Goal: Task Accomplishment & Management: Use online tool/utility

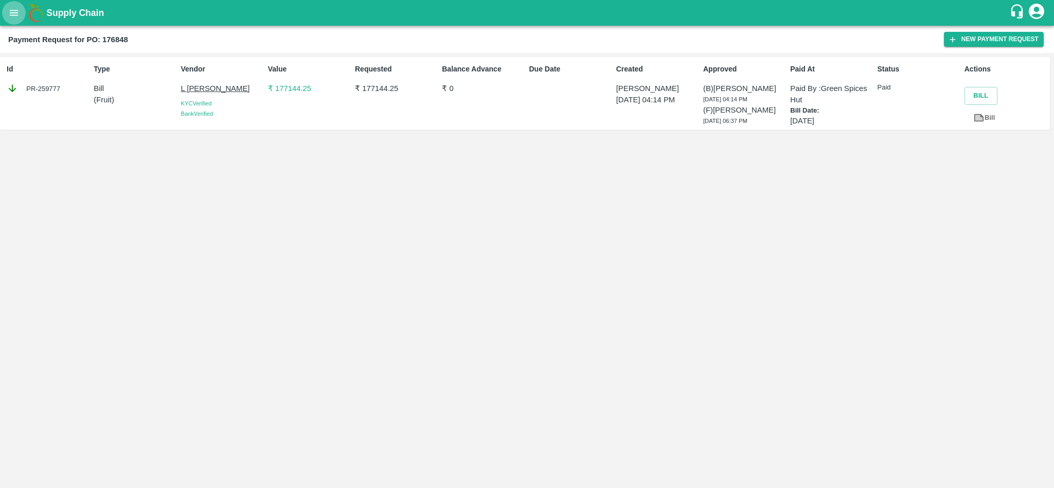
drag, startPoint x: 0, startPoint y: 0, endPoint x: 16, endPoint y: 15, distance: 22.2
click at [16, 15] on icon "open drawer" at bounding box center [14, 13] width 9 height 6
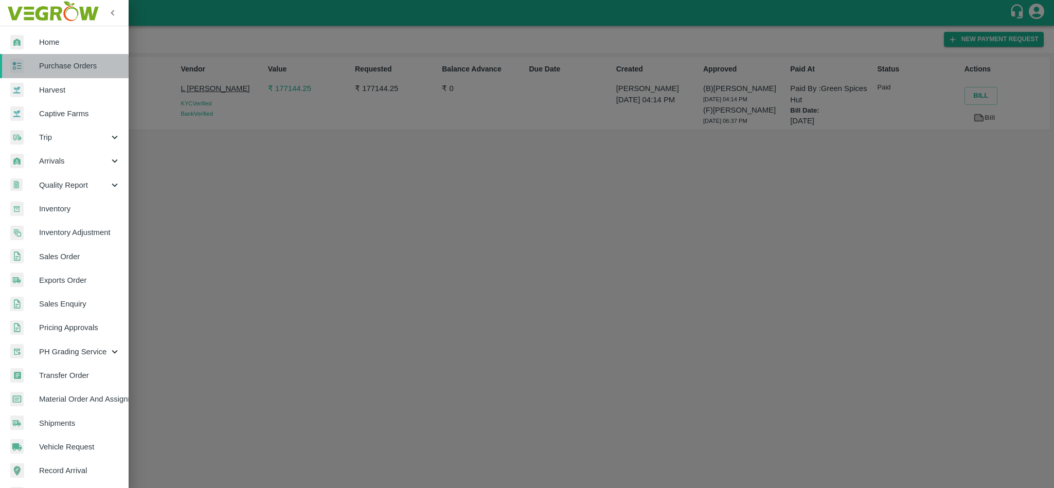
click at [39, 67] on span "Purchase Orders" at bounding box center [79, 65] width 81 height 11
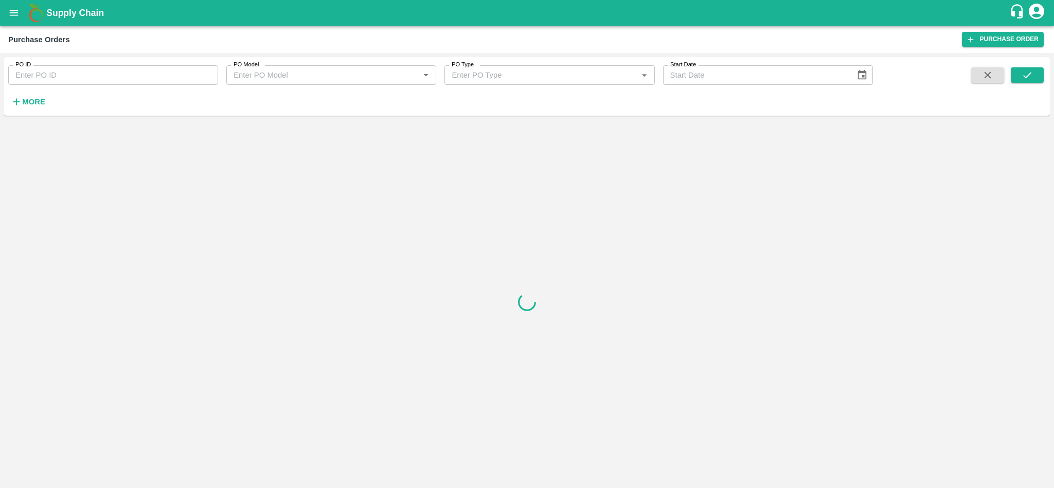
click at [87, 71] on input "PO ID" at bounding box center [113, 75] width 210 height 20
paste input "176134"
type input "176134"
click at [1029, 75] on icon "submit" at bounding box center [1027, 75] width 8 height 6
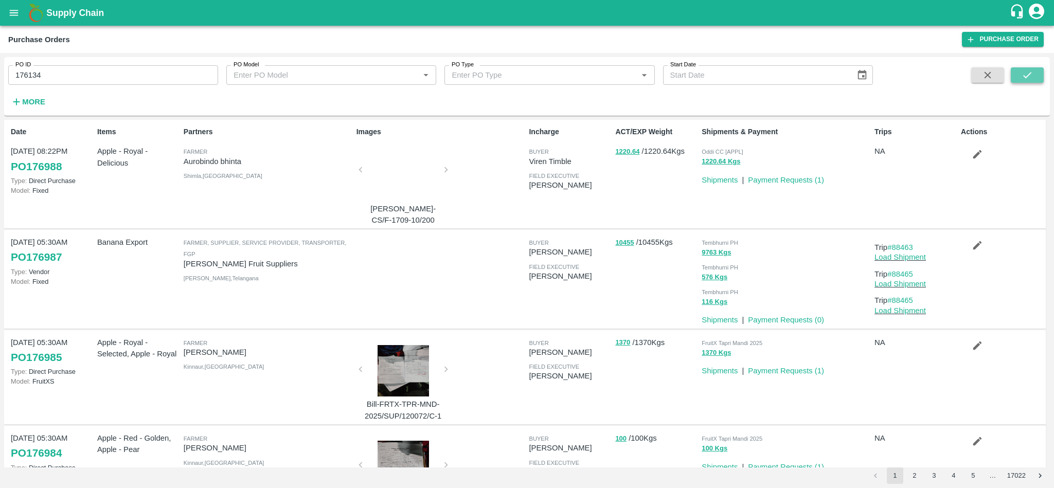
click at [1027, 68] on button "submit" at bounding box center [1026, 74] width 33 height 15
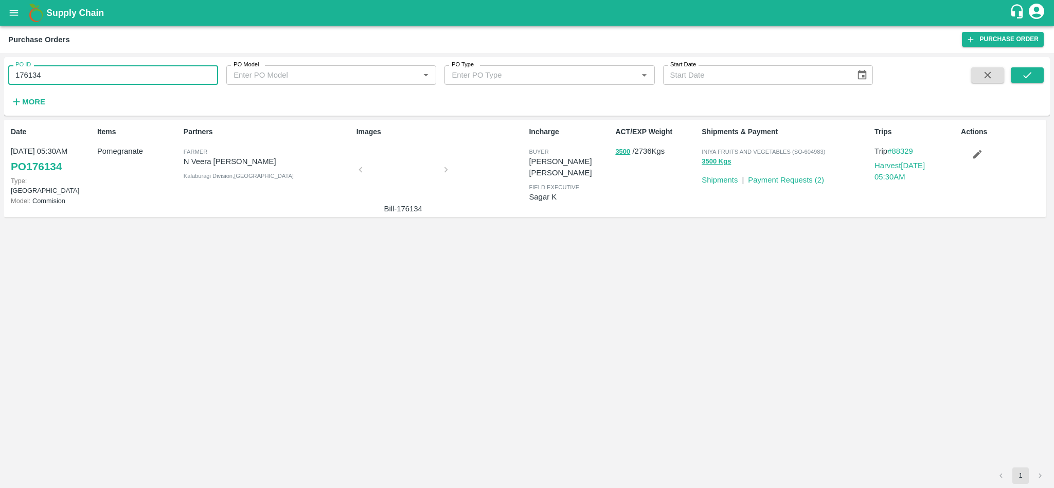
click at [71, 79] on input "176134" at bounding box center [113, 75] width 210 height 20
paste input "text"
click at [1028, 70] on icon "submit" at bounding box center [1026, 74] width 11 height 11
click at [115, 71] on input "176368" at bounding box center [113, 75] width 210 height 20
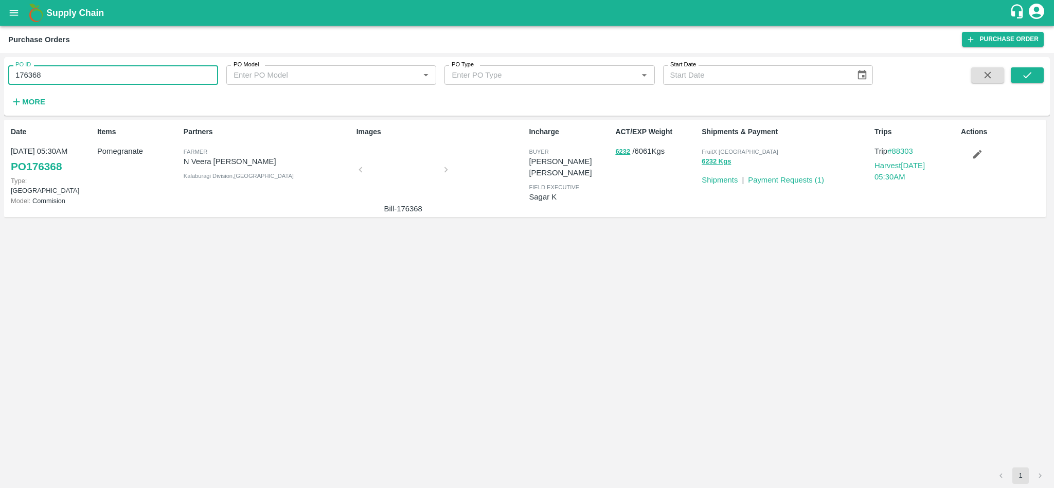
click at [115, 71] on input "176368" at bounding box center [113, 75] width 210 height 20
paste input "text"
click at [1026, 76] on icon "submit" at bounding box center [1026, 74] width 11 height 11
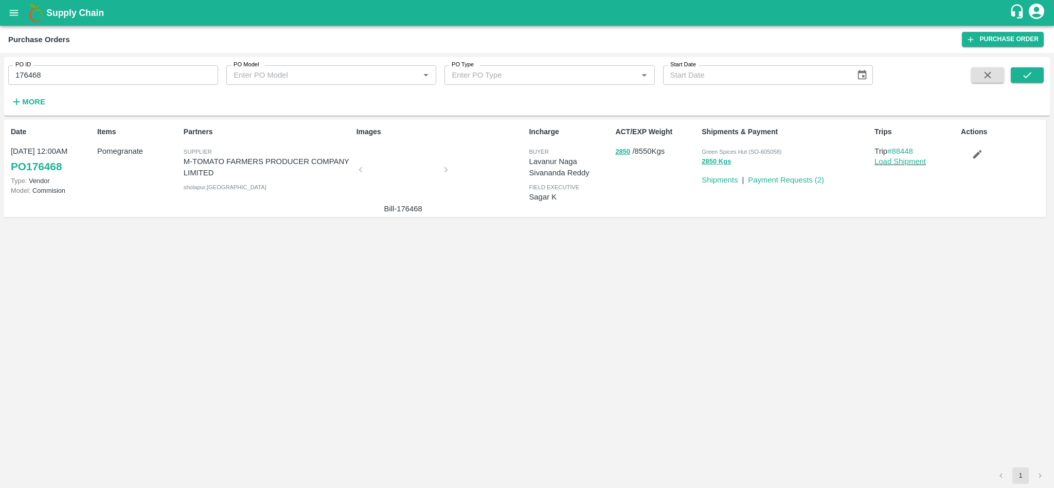
click at [78, 75] on input "176468" at bounding box center [113, 75] width 210 height 20
paste input "text"
click at [1034, 80] on button "submit" at bounding box center [1026, 74] width 33 height 15
click at [122, 79] on input "176470" at bounding box center [113, 75] width 210 height 20
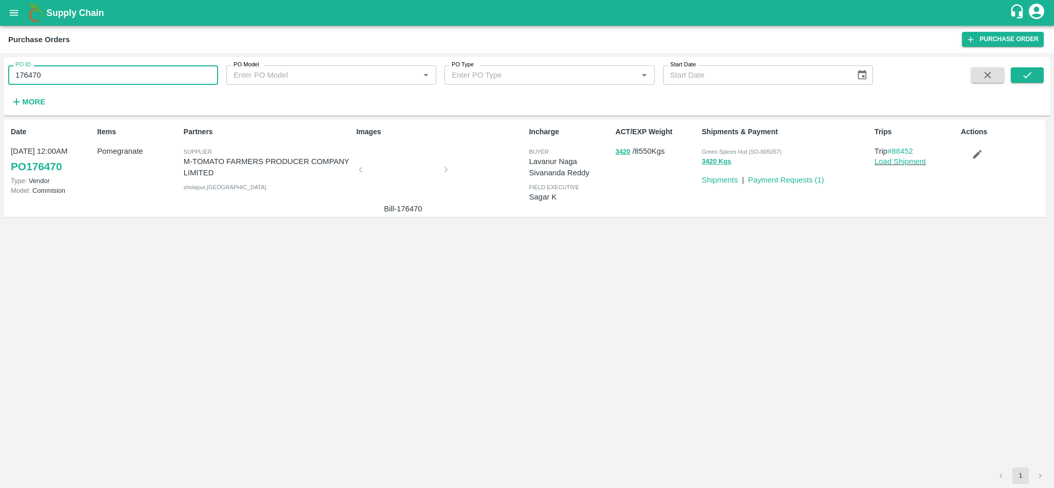
click at [122, 79] on input "176470" at bounding box center [113, 75] width 210 height 20
paste input "text"
click at [1032, 78] on icon "submit" at bounding box center [1026, 74] width 11 height 11
click at [81, 77] on input "176368" at bounding box center [113, 75] width 210 height 20
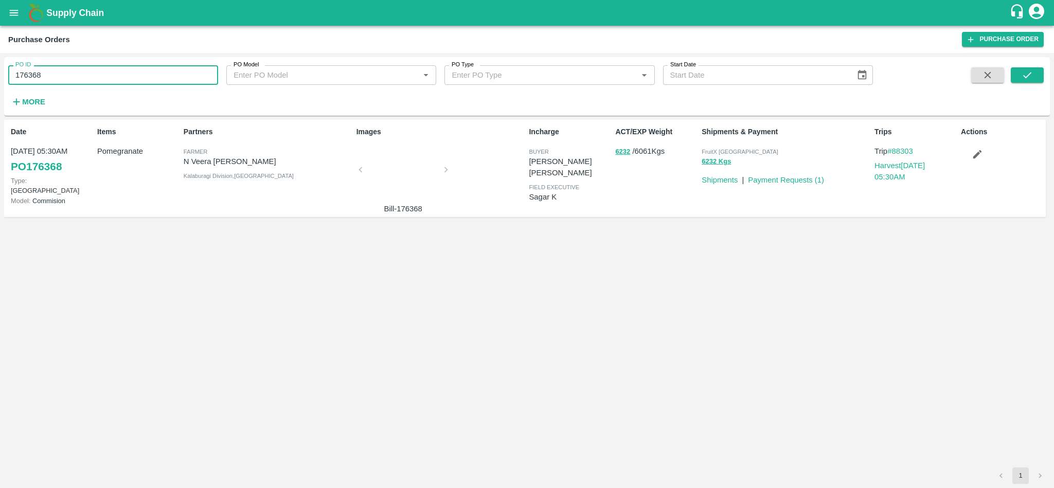
paste input "text"
type input "176470"
click at [1027, 70] on icon "submit" at bounding box center [1026, 74] width 11 height 11
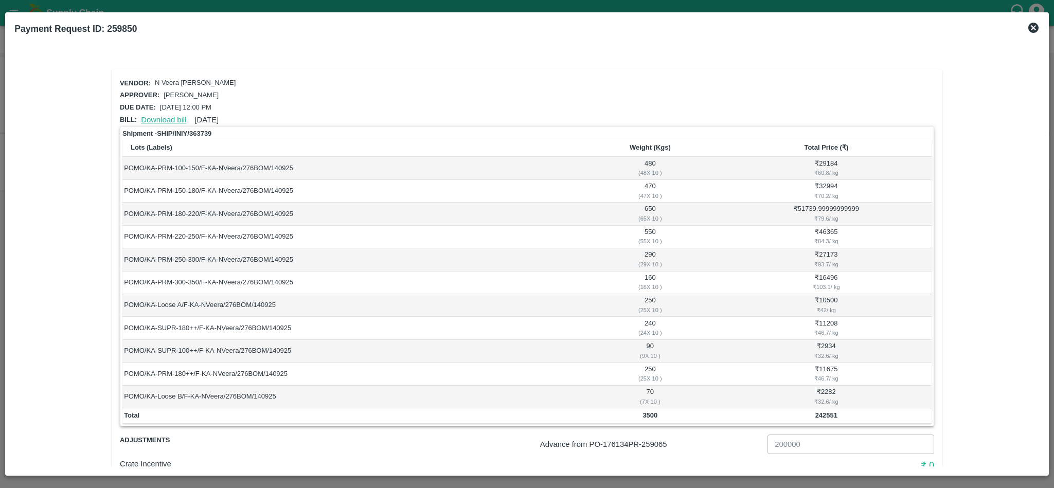
click at [165, 118] on link "Download bill" at bounding box center [163, 120] width 45 height 8
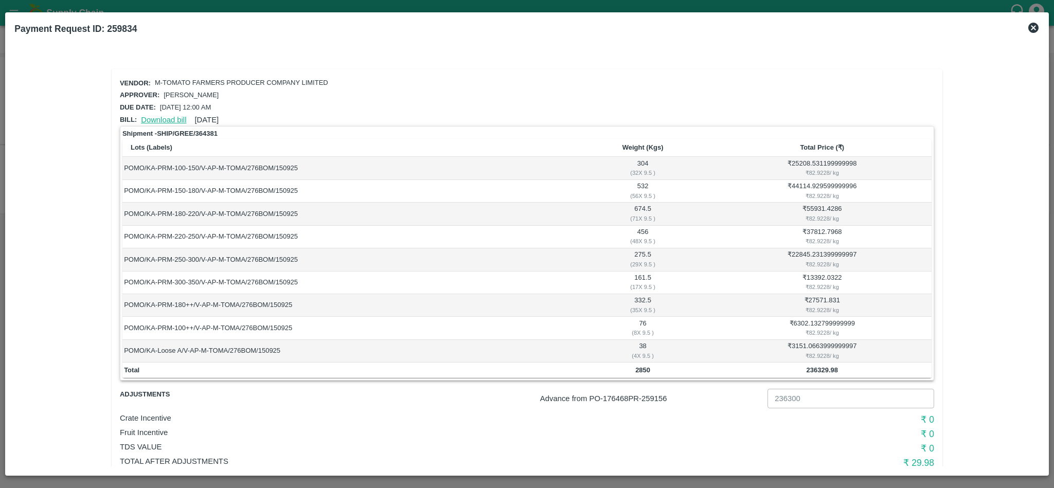
click at [173, 119] on link "Download bill" at bounding box center [163, 120] width 45 height 8
click at [147, 119] on link "Download bill" at bounding box center [163, 120] width 45 height 8
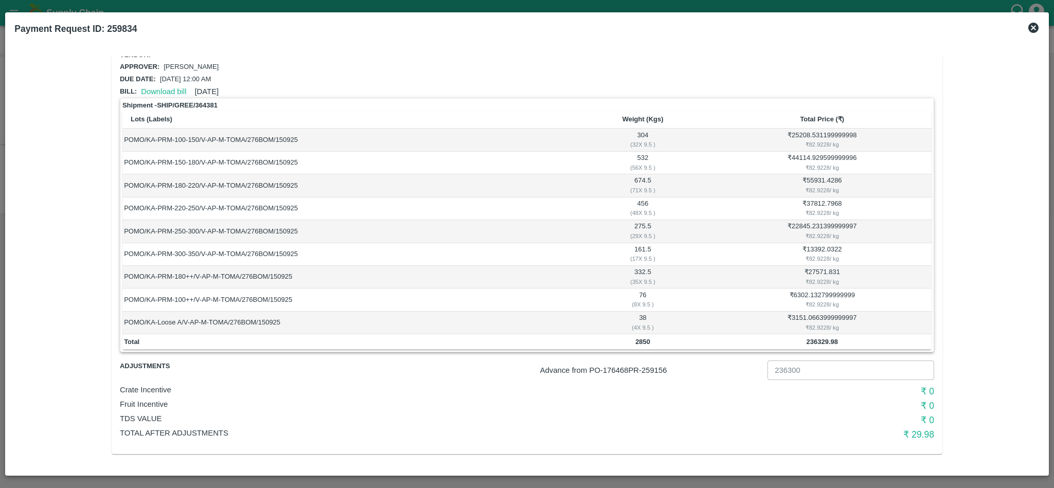
click at [651, 376] on div "Advance from PO- 176468 PR- 259156 236300 ​" at bounding box center [592, 368] width 682 height 24
copy p "259156"
